Goal: Navigation & Orientation: Find specific page/section

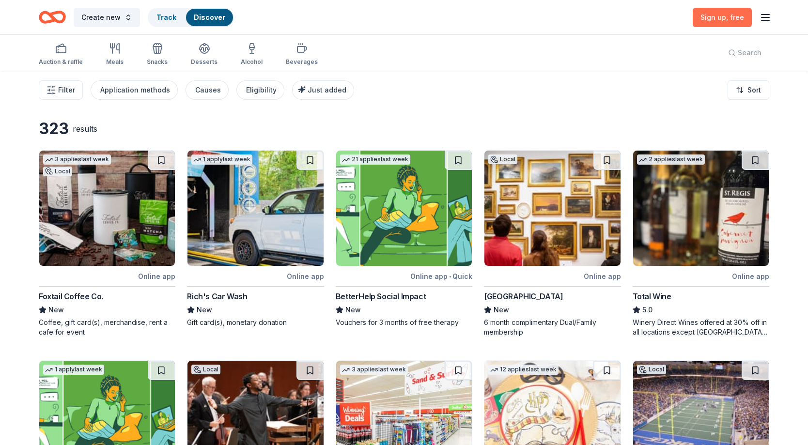
click at [722, 15] on span "Sign up , free" at bounding box center [722, 17] width 44 height 8
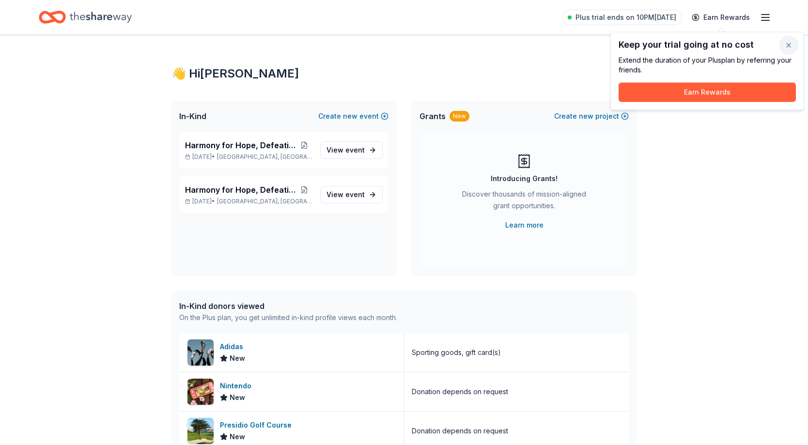
click at [790, 46] on button "button" at bounding box center [788, 45] width 19 height 19
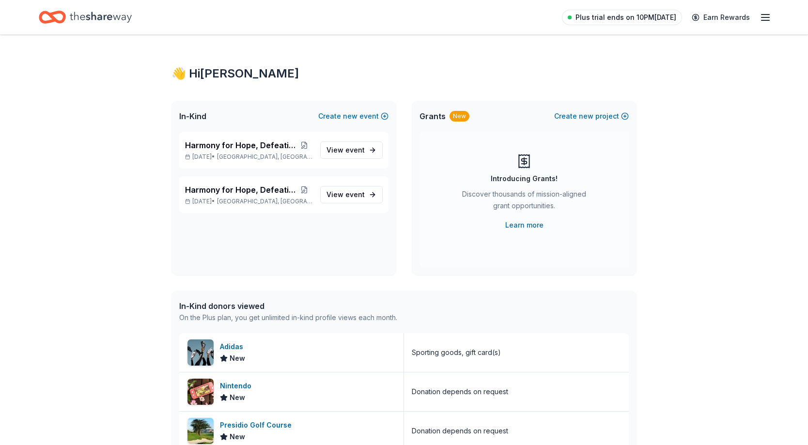
click at [616, 15] on span "Plus trial ends on 10PM[DATE]" at bounding box center [625, 18] width 101 height 12
click at [765, 17] on line "button" at bounding box center [765, 17] width 8 height 0
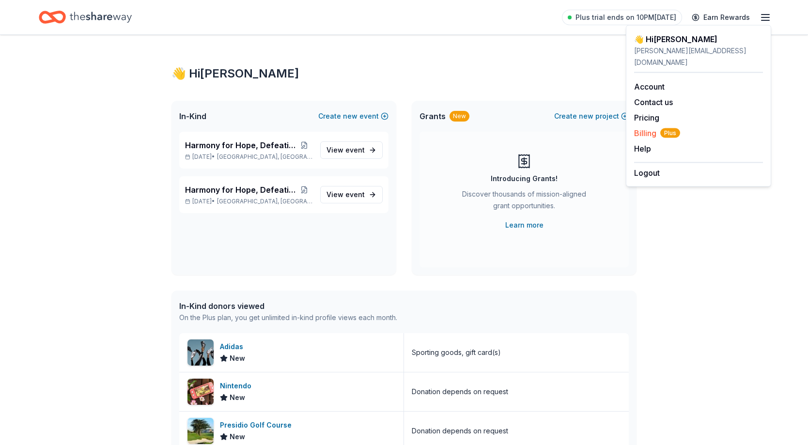
click at [645, 127] on span "Billing Plus" at bounding box center [657, 133] width 46 height 12
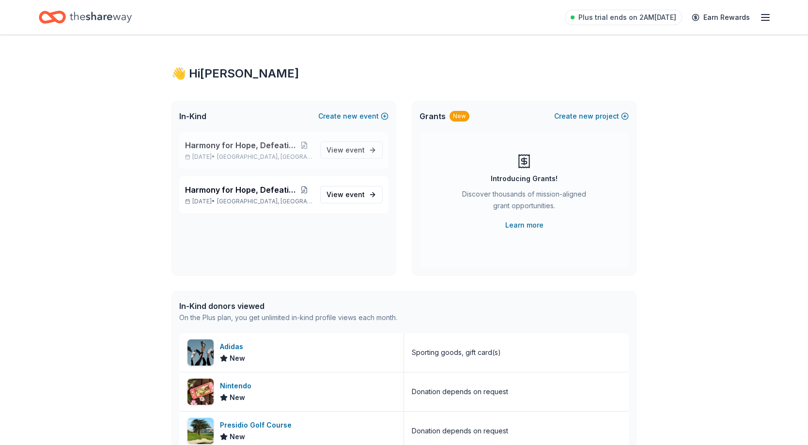
click at [268, 145] on span "Harmony for Hope, Defeating ALS" at bounding box center [240, 145] width 111 height 12
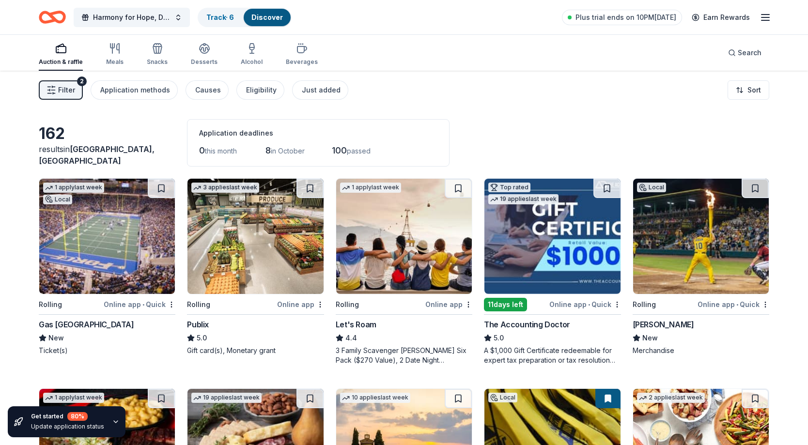
click at [50, 16] on icon "Home" at bounding box center [56, 17] width 15 height 10
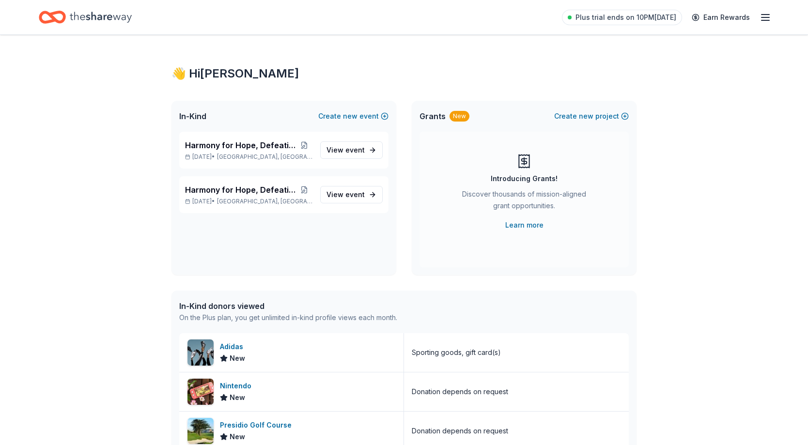
click at [525, 174] on div "Introducing Grants!" at bounding box center [524, 179] width 67 height 12
click at [522, 154] on icon at bounding box center [523, 160] width 15 height 15
